Goal: Task Accomplishment & Management: Use online tool/utility

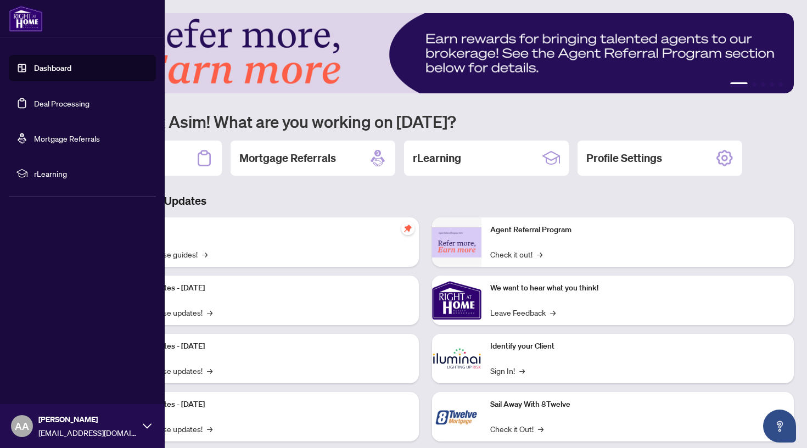
click at [34, 105] on link "Deal Processing" at bounding box center [61, 103] width 55 height 10
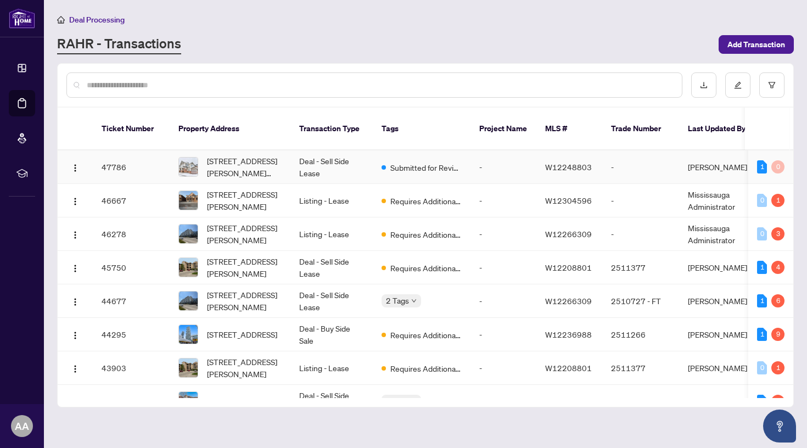
click at [353, 150] on td "Deal - Sell Side Lease" at bounding box center [331, 166] width 82 height 33
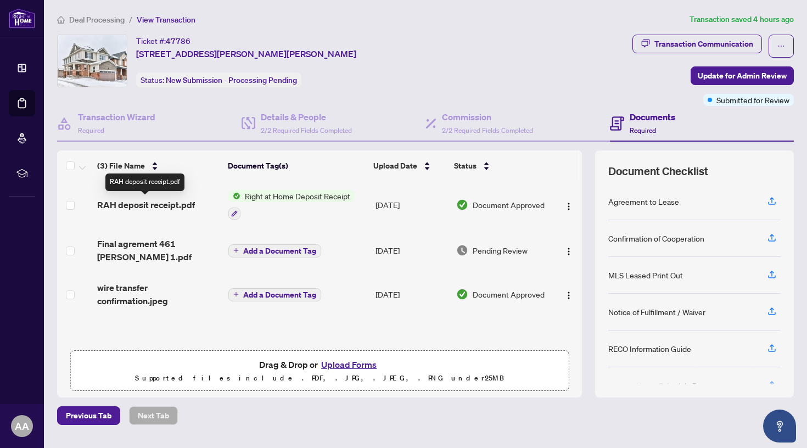
click at [185, 205] on span "RAH deposit receipt.pdf" at bounding box center [146, 204] width 98 height 13
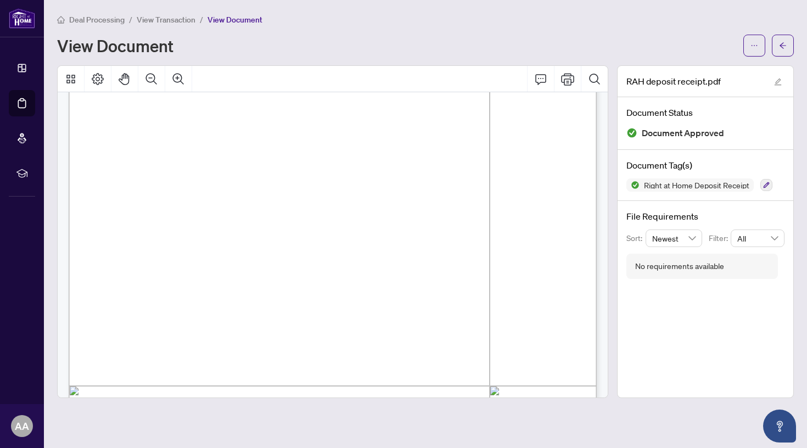
scroll to position [139, 0]
click at [569, 80] on icon "Print" at bounding box center [567, 78] width 13 height 13
